Goal: Information Seeking & Learning: Learn about a topic

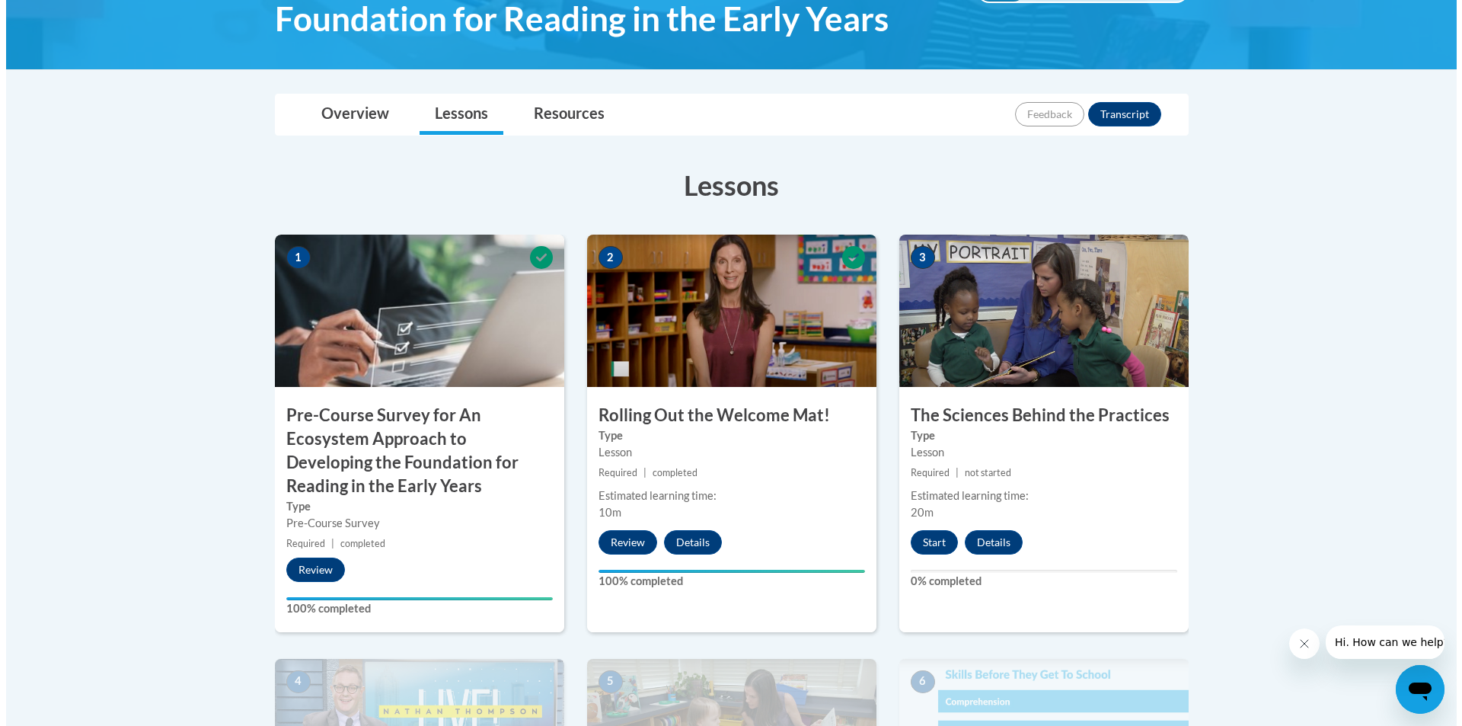
scroll to position [305, 0]
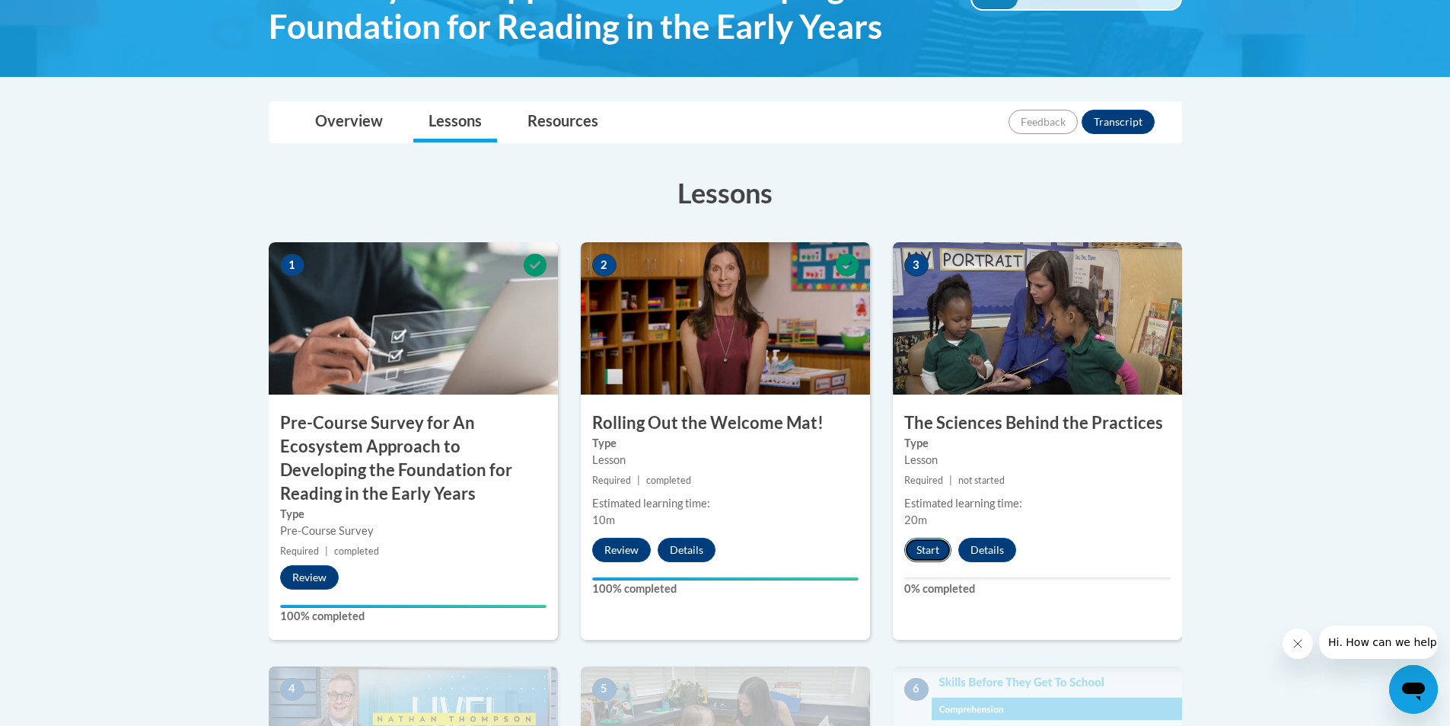
click at [933, 545] on button "Start" at bounding box center [927, 550] width 47 height 24
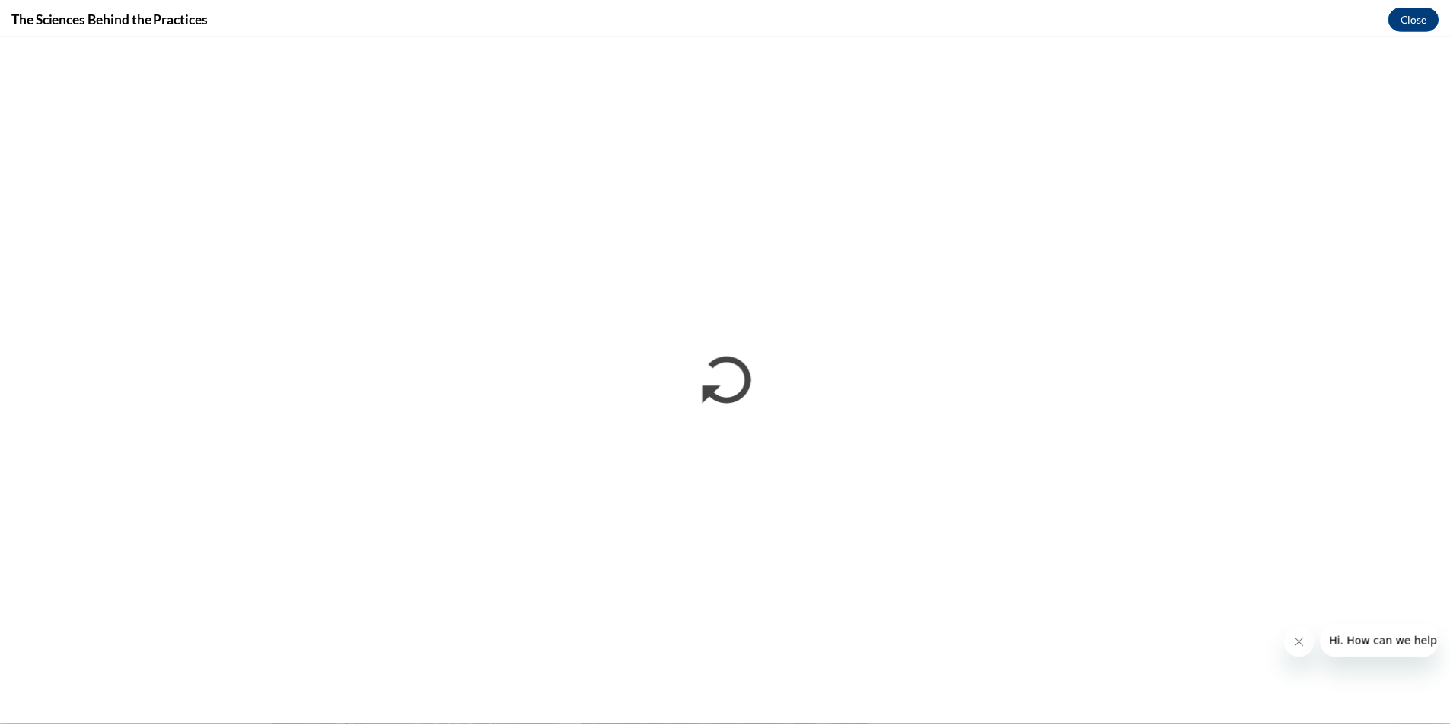
scroll to position [0, 0]
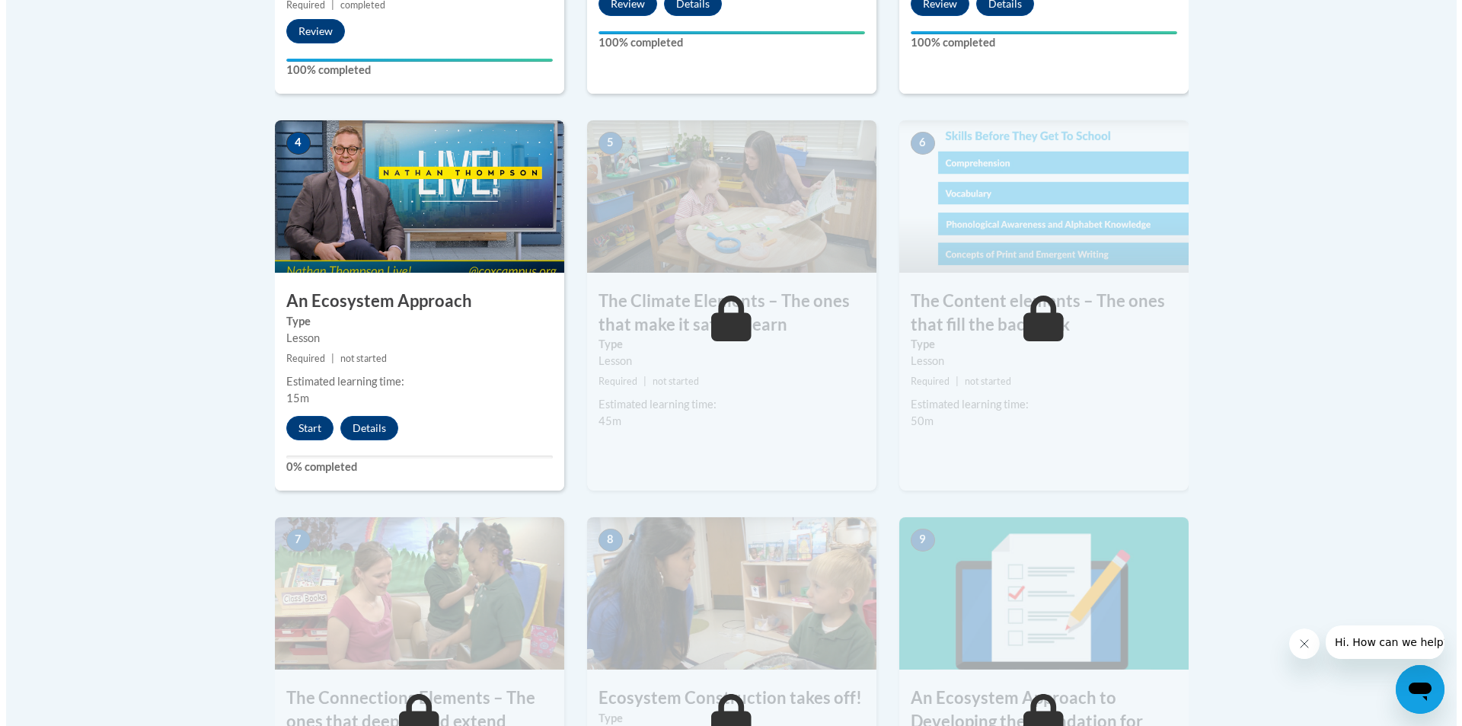
scroll to position [837, 0]
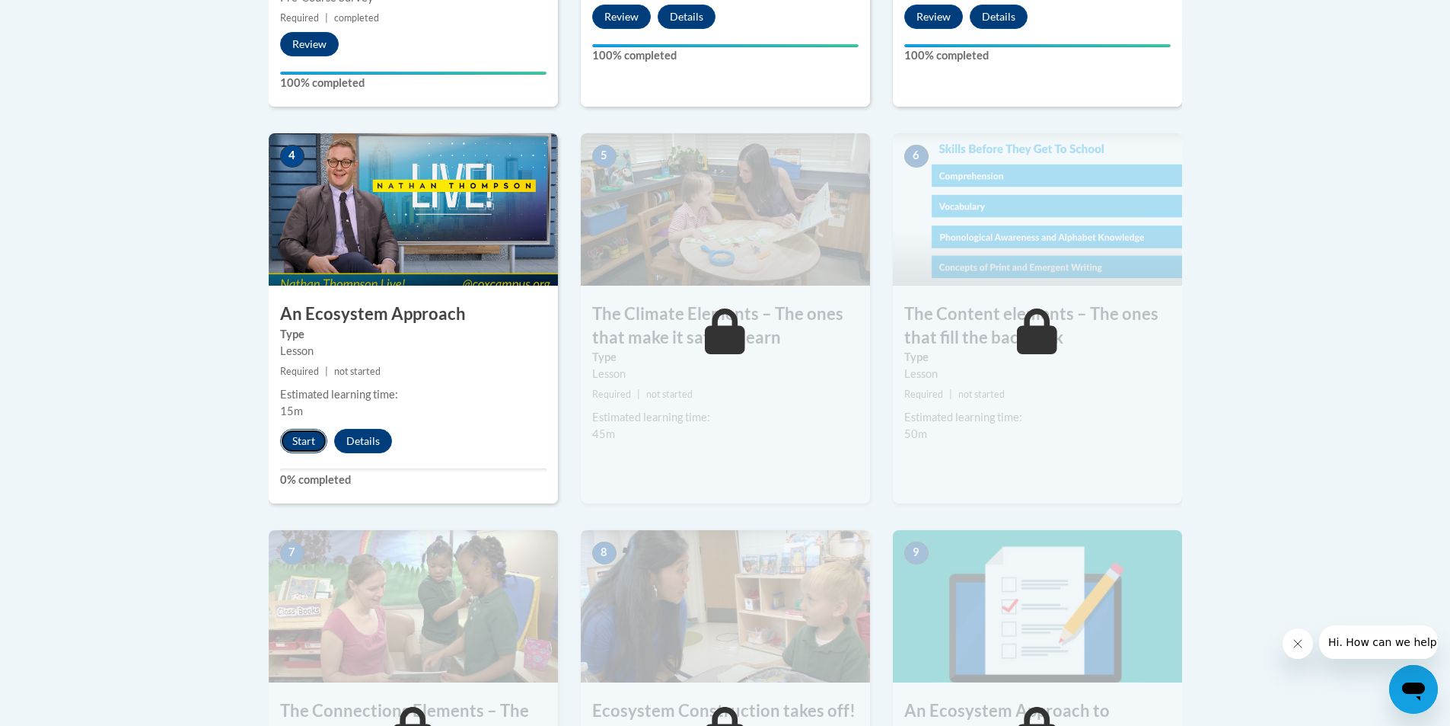
click at [300, 440] on button "Start" at bounding box center [303, 441] width 47 height 24
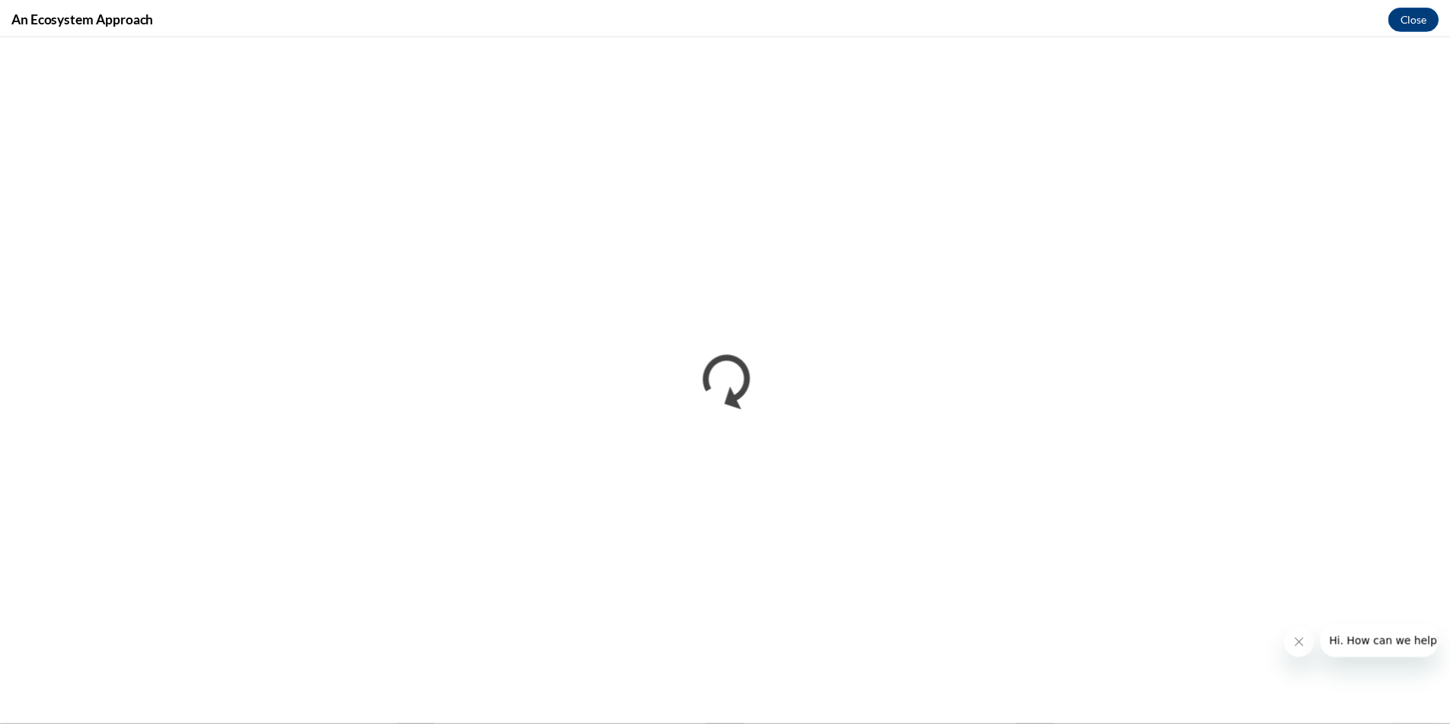
scroll to position [0, 0]
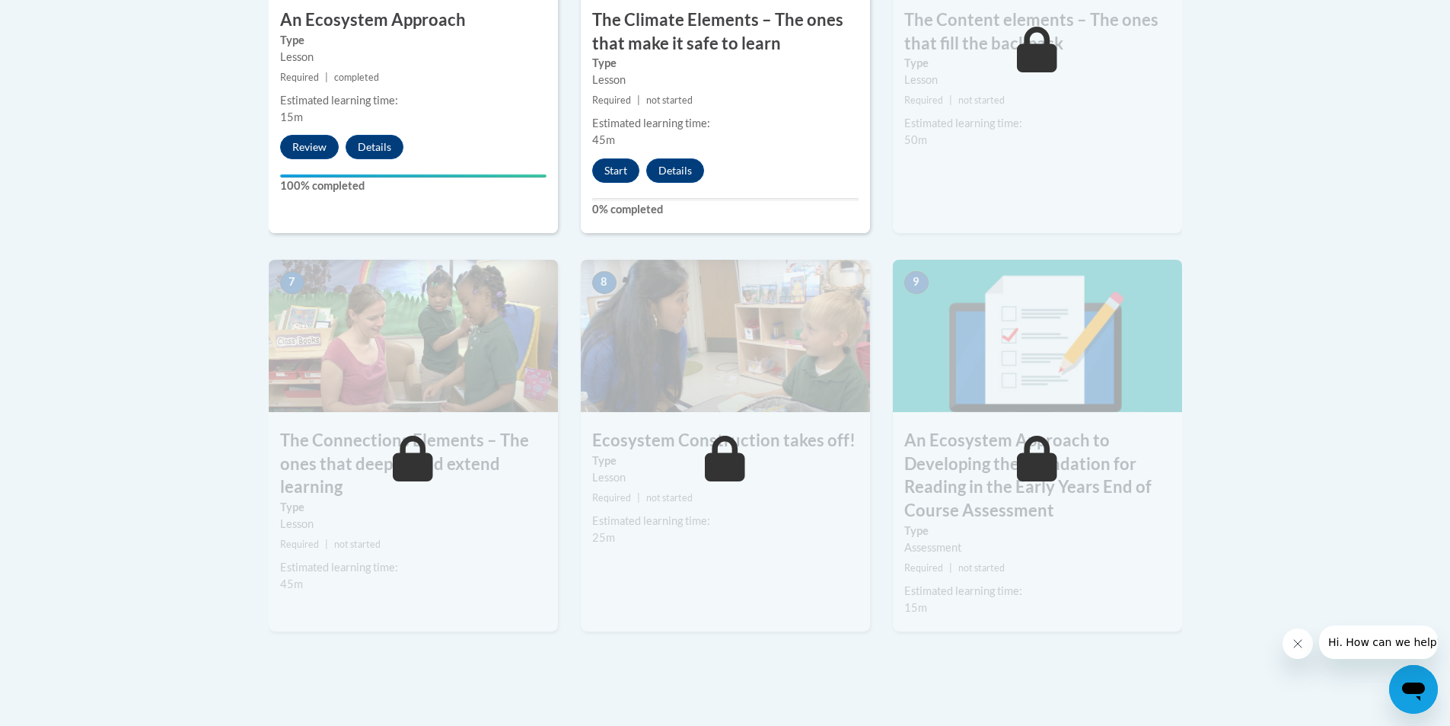
scroll to position [1142, 0]
